Goal: Task Accomplishment & Management: Manage account settings

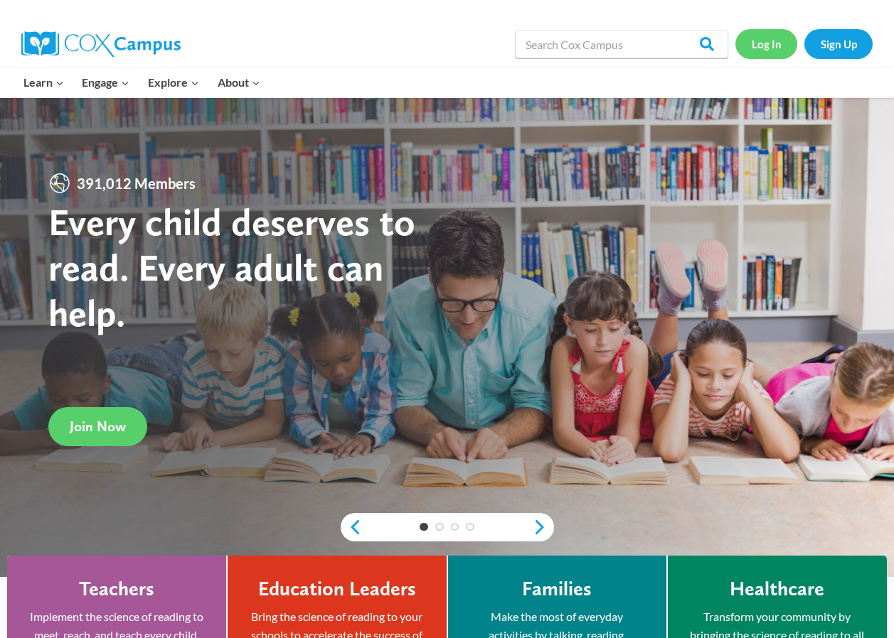
click at [769, 46] on link "Log In" at bounding box center [766, 43] width 62 height 29
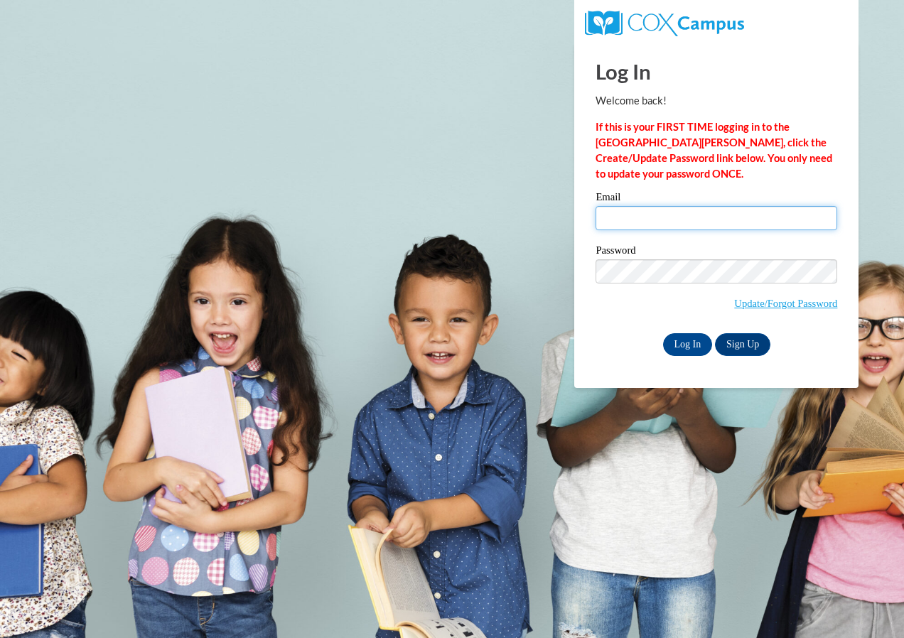
click at [661, 213] on input "Email" at bounding box center [717, 218] width 242 height 24
type input "mboyd@greenfield.k12.wi.us"
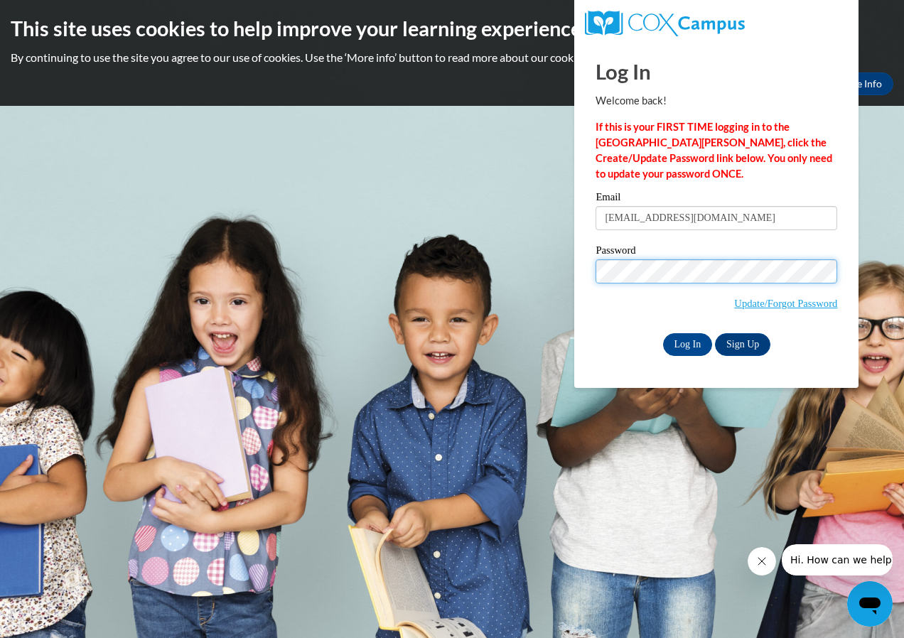
click at [663, 333] on input "Log In" at bounding box center [688, 344] width 50 height 23
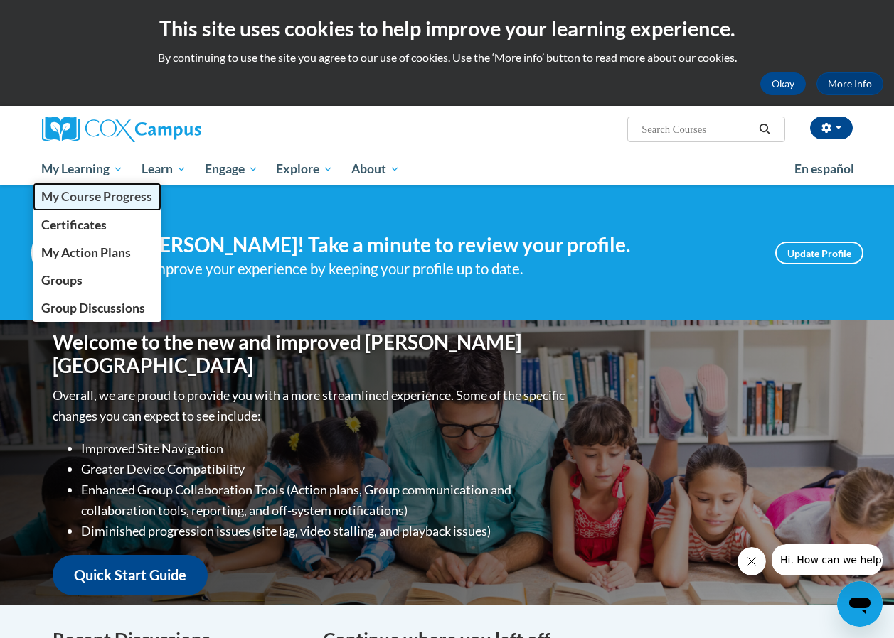
click at [81, 190] on span "My Course Progress" at bounding box center [96, 196] width 111 height 15
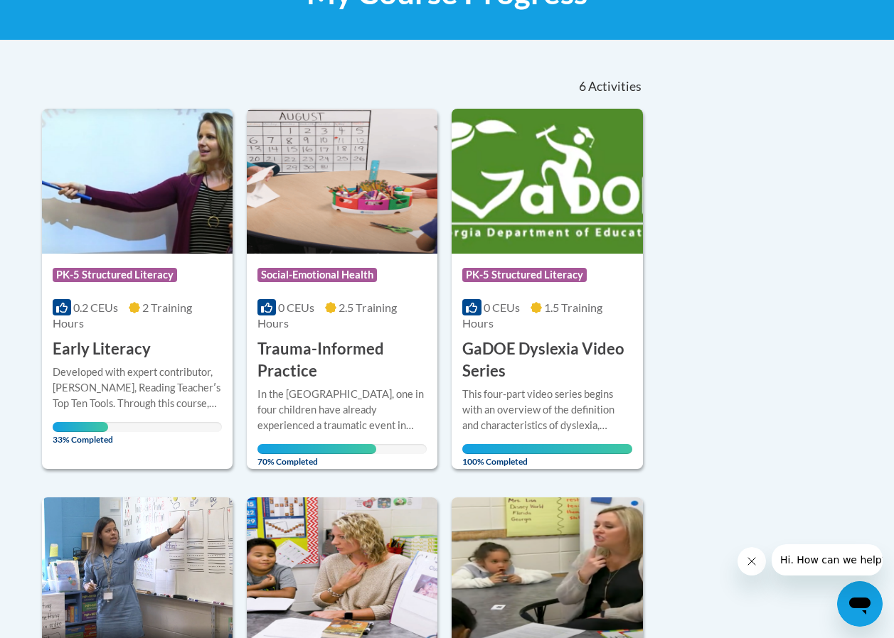
scroll to position [427, 0]
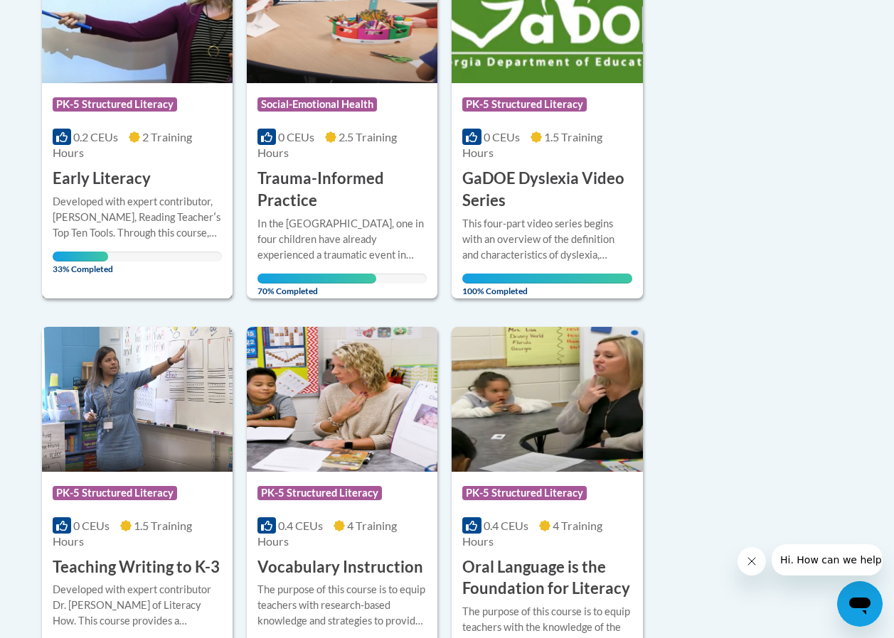
click at [127, 146] on div "0.2 CEUs 2 Training Hours" at bounding box center [137, 144] width 169 height 31
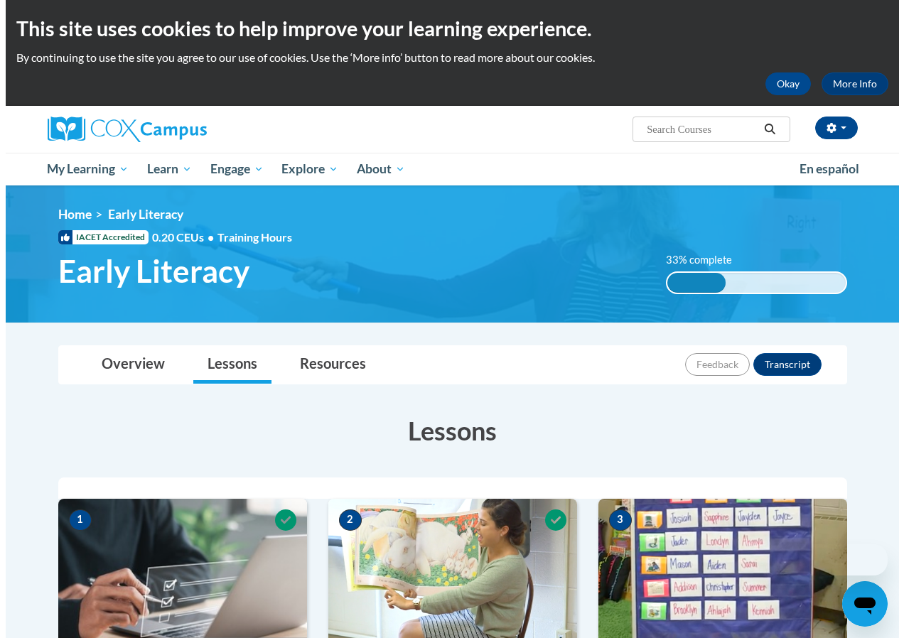
scroll to position [284, 0]
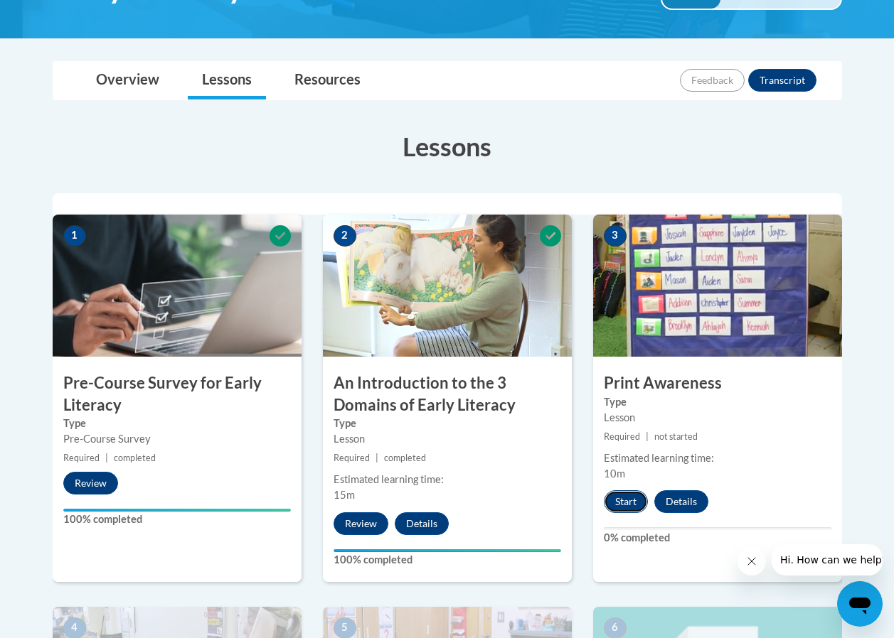
click at [624, 508] on button "Start" at bounding box center [626, 502] width 44 height 23
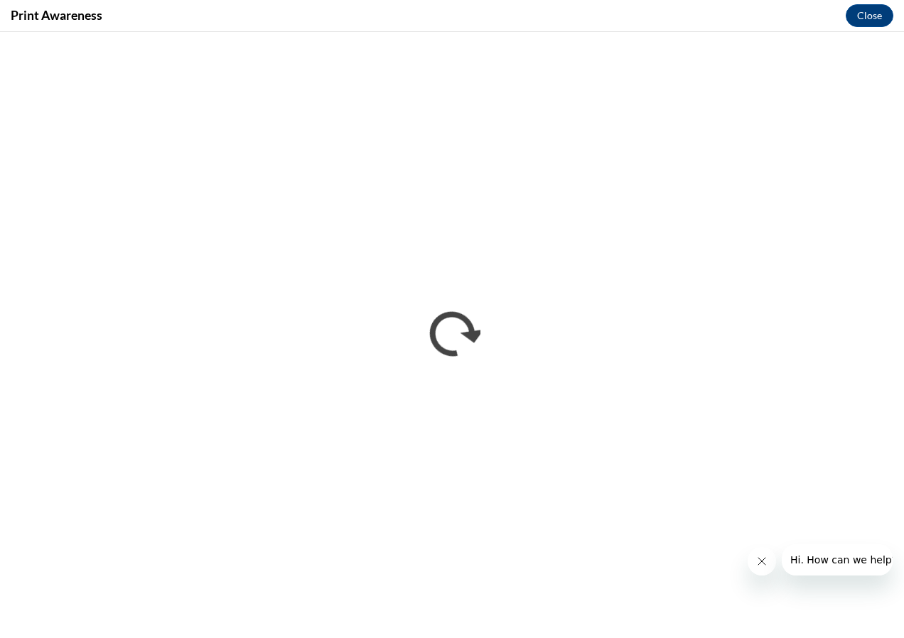
scroll to position [0, 0]
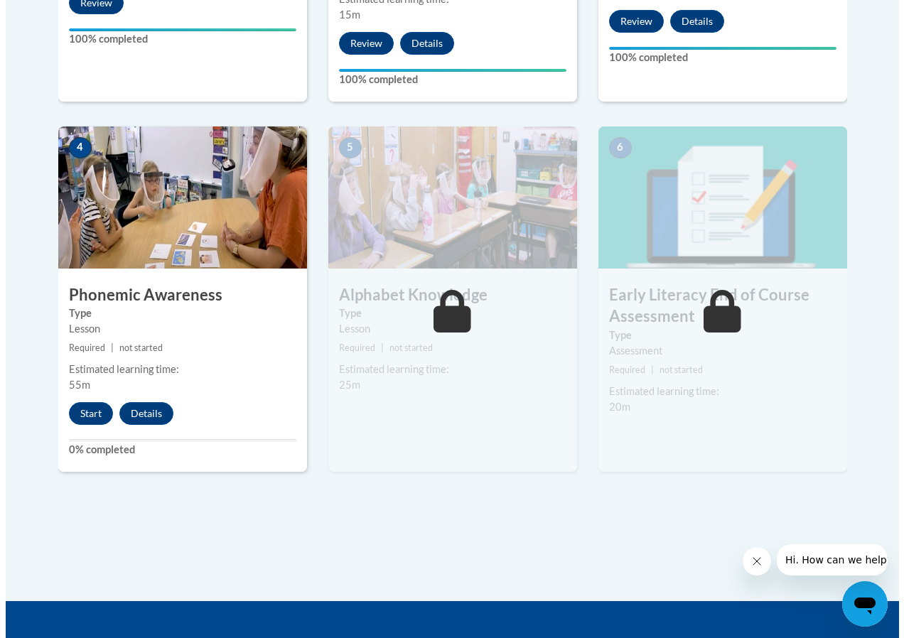
scroll to position [782, 0]
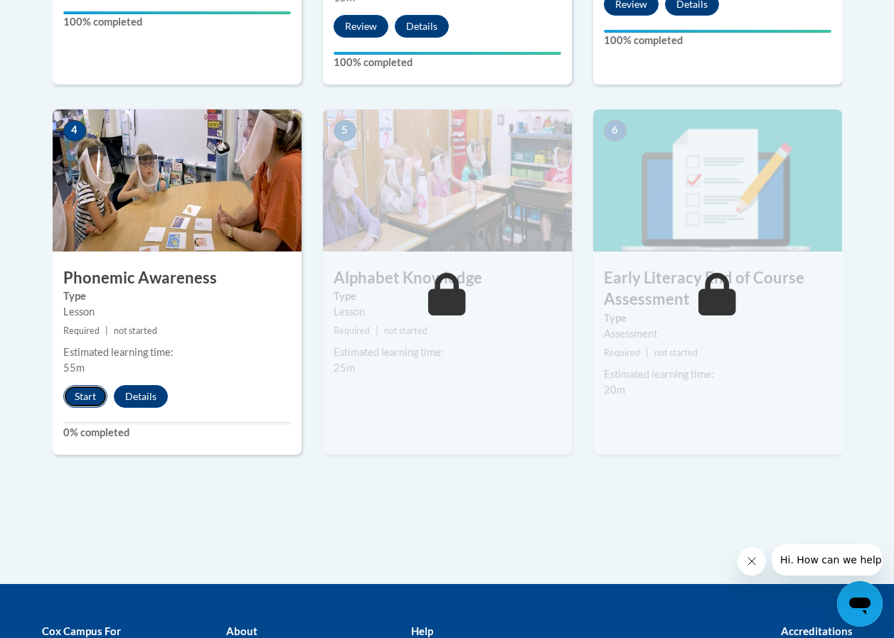
click at [80, 395] on button "Start" at bounding box center [85, 396] width 44 height 23
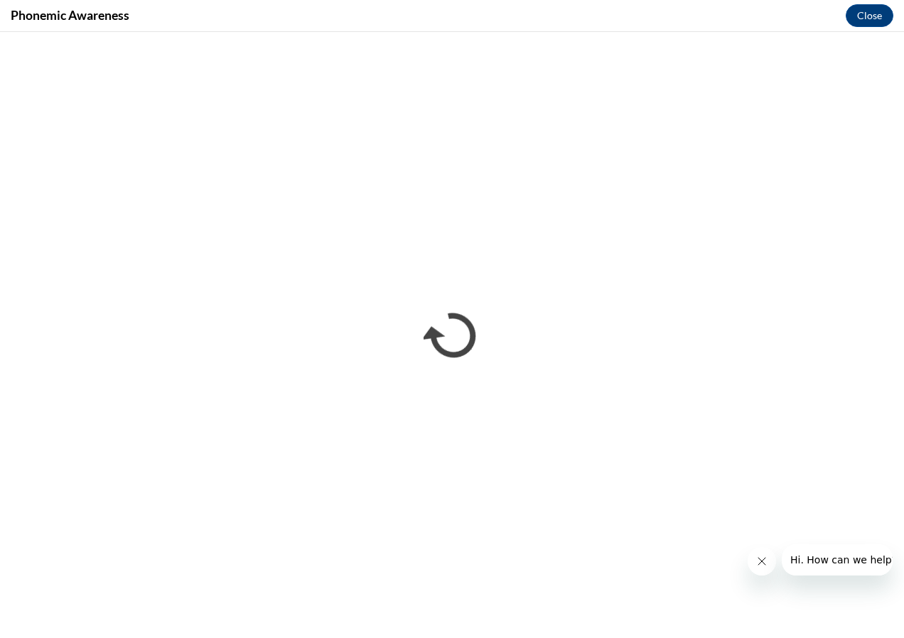
scroll to position [0, 0]
